Goal: Task Accomplishment & Management: Manage account settings

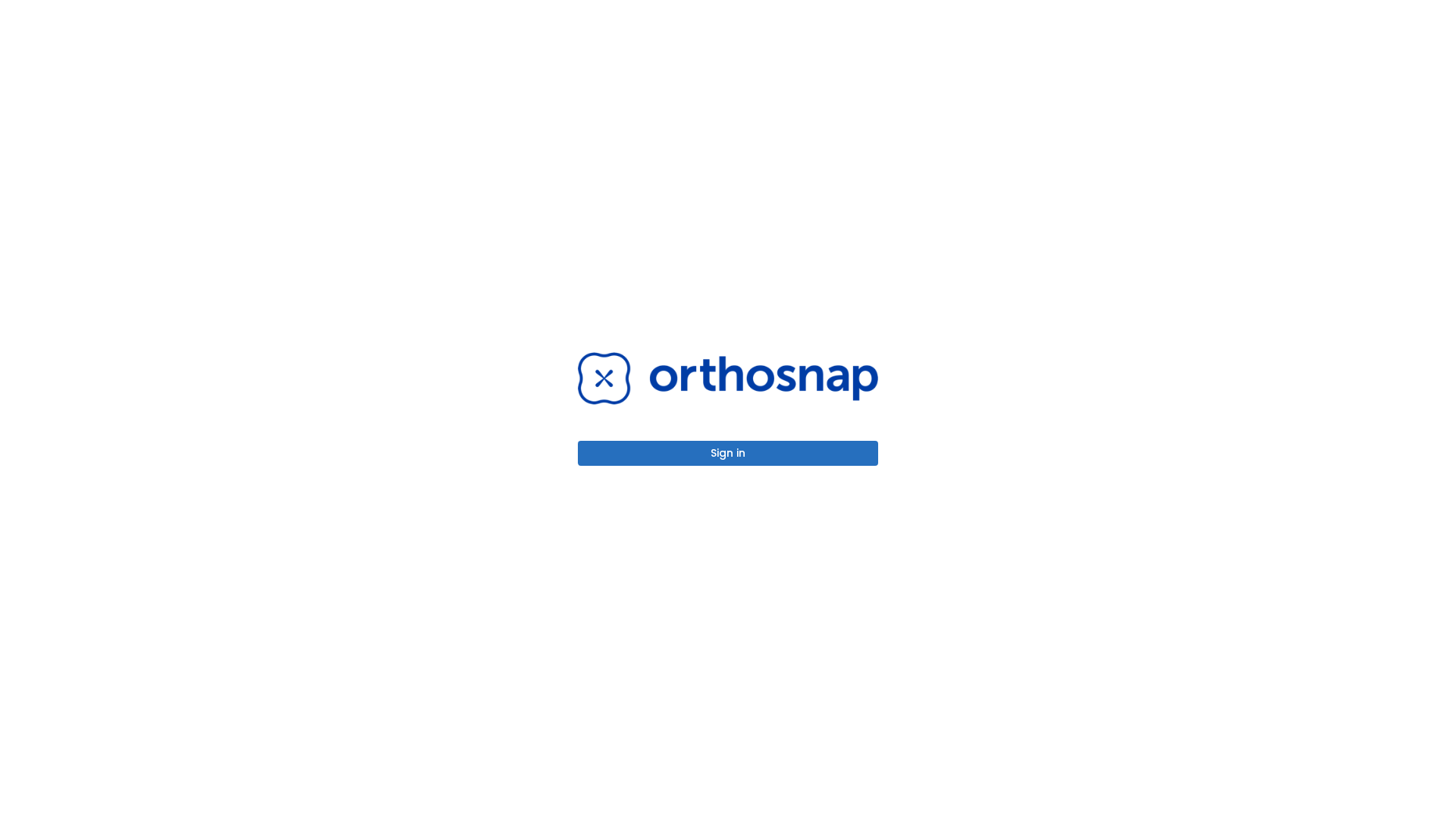
click at [728, 453] on button "Sign in" at bounding box center [727, 453] width 301 height 25
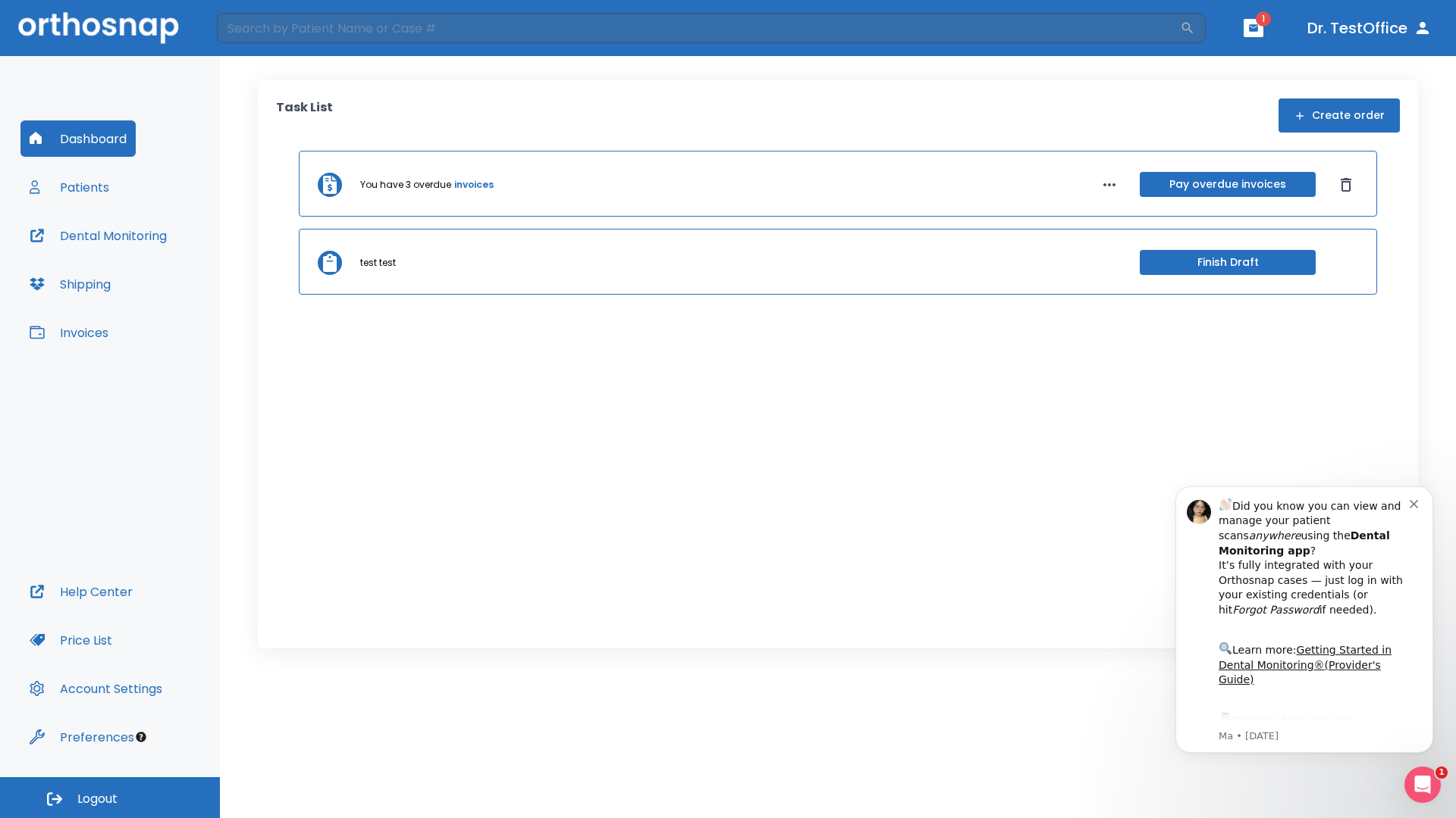
click at [110, 798] on span "Logout" at bounding box center [98, 799] width 40 height 17
